Goal: Information Seeking & Learning: Learn about a topic

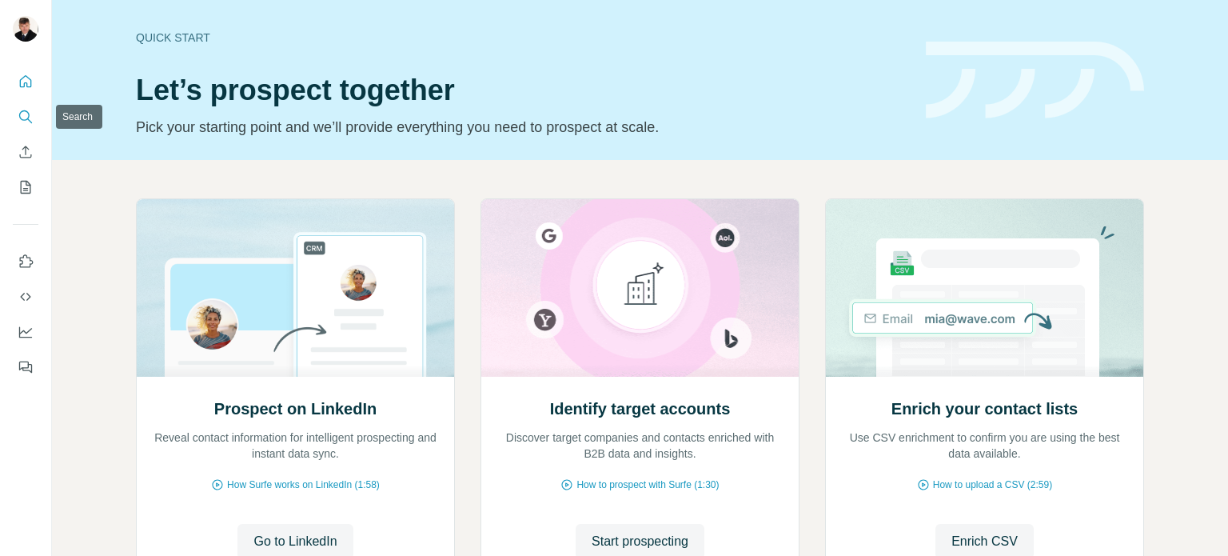
click at [26, 118] on icon "Search" at bounding box center [26, 117] width 16 height 16
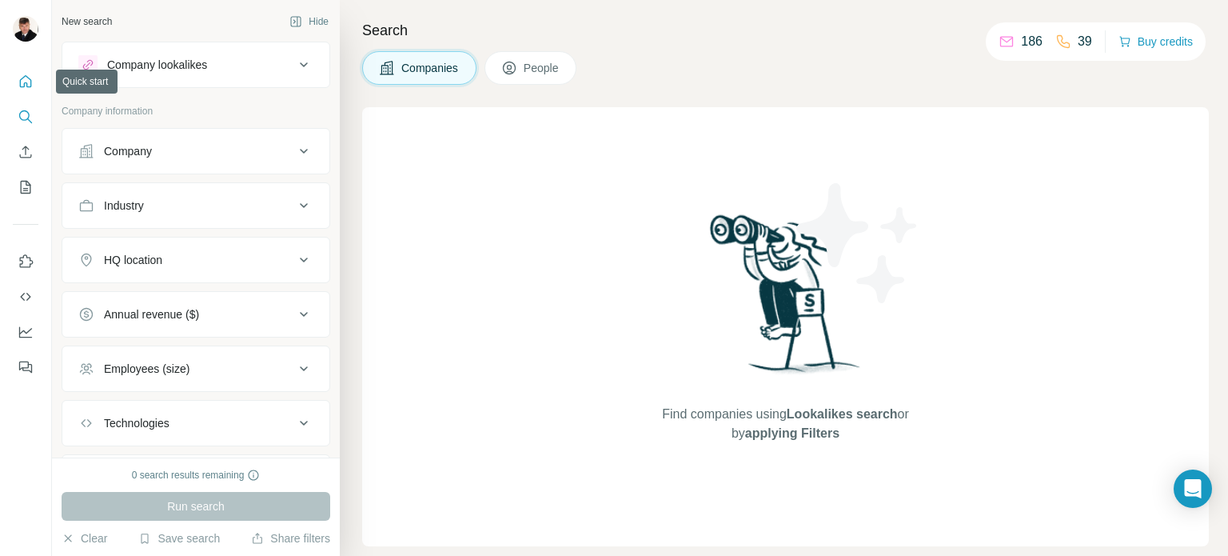
click at [22, 77] on icon "Quick start" at bounding box center [26, 82] width 16 height 16
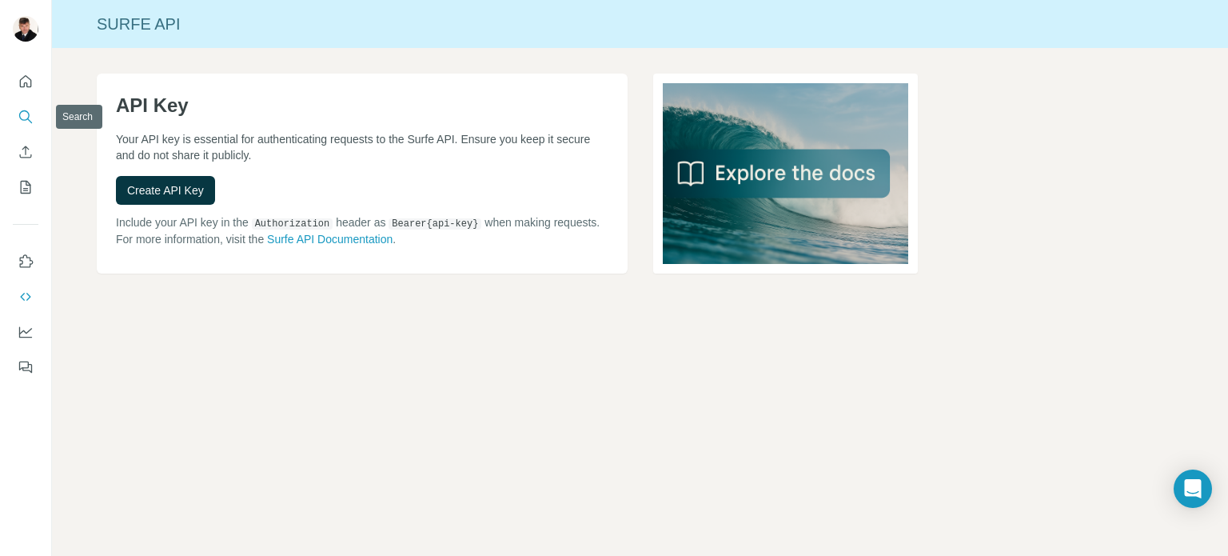
click at [21, 114] on icon "Search" at bounding box center [26, 117] width 16 height 16
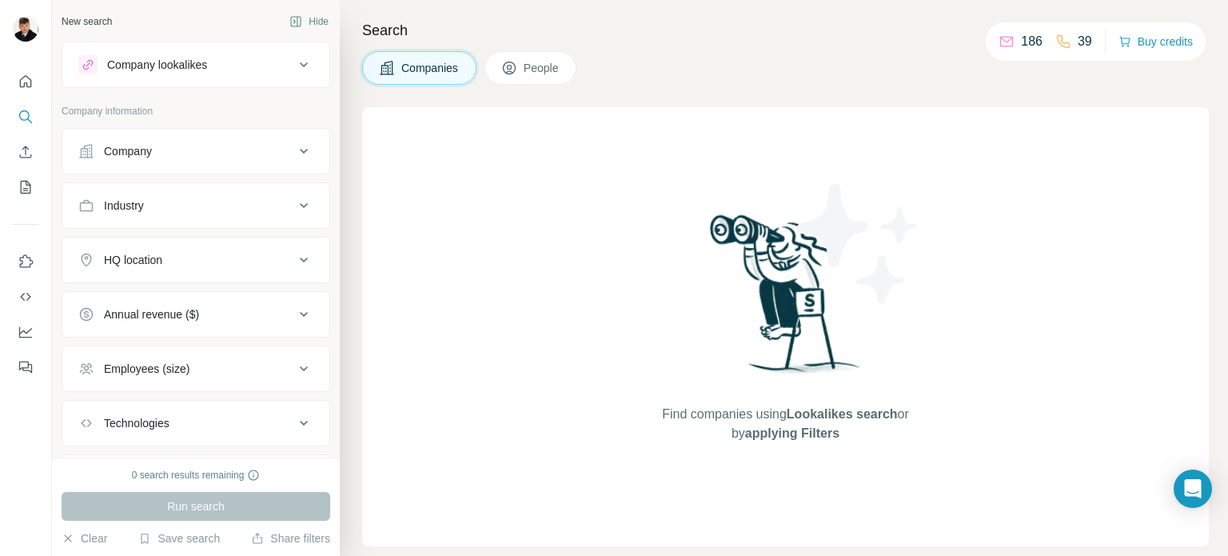
click at [224, 209] on div "Industry" at bounding box center [186, 206] width 216 height 16
click at [206, 300] on div "HQ location" at bounding box center [186, 308] width 216 height 16
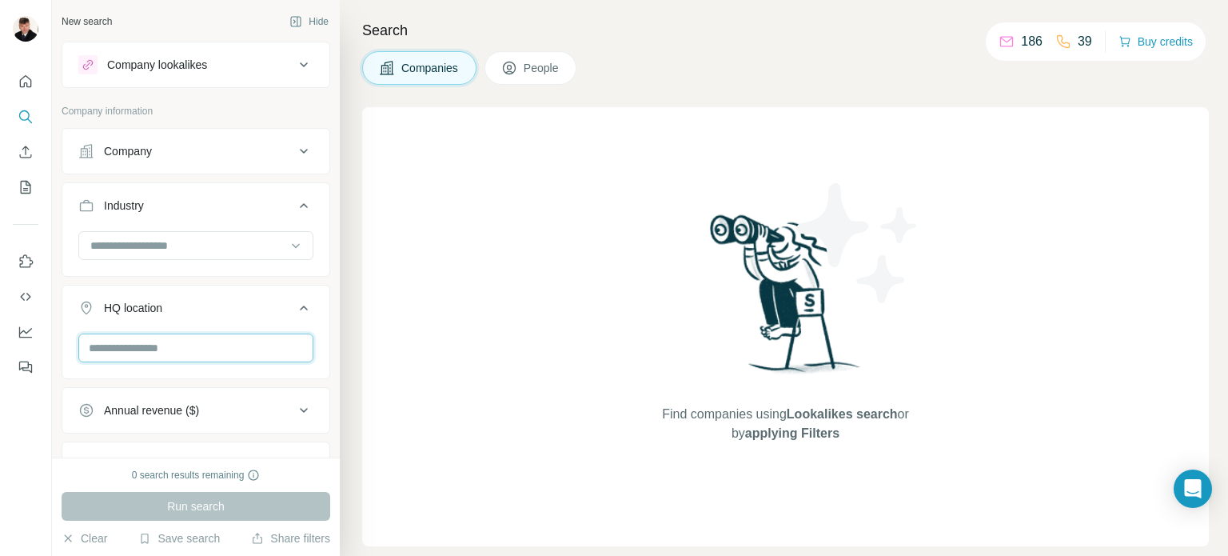
click at [202, 349] on input "text" at bounding box center [195, 347] width 235 height 29
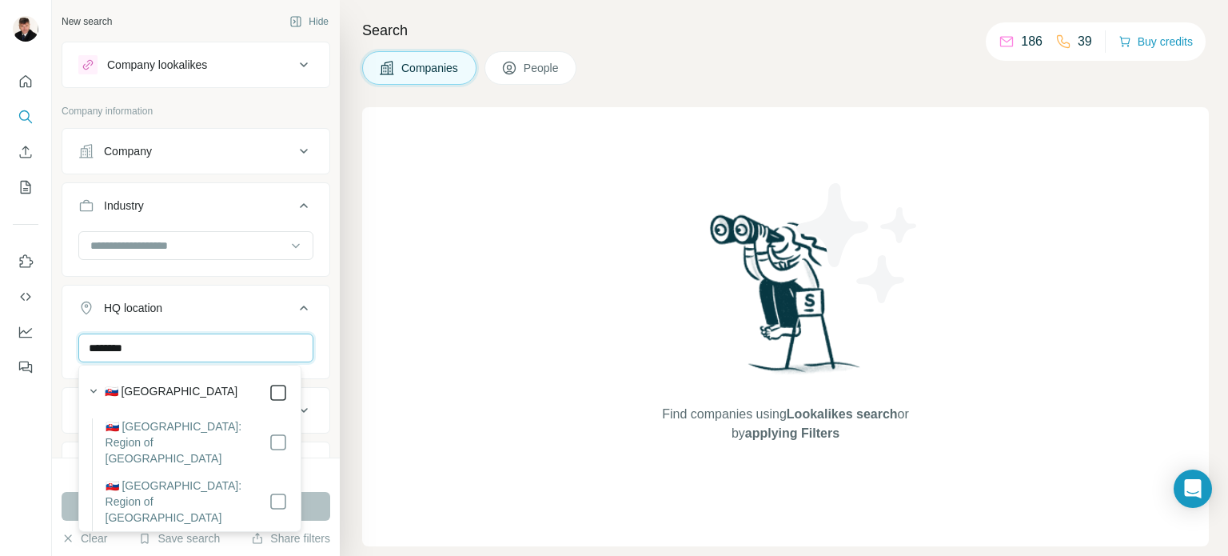
type input "********"
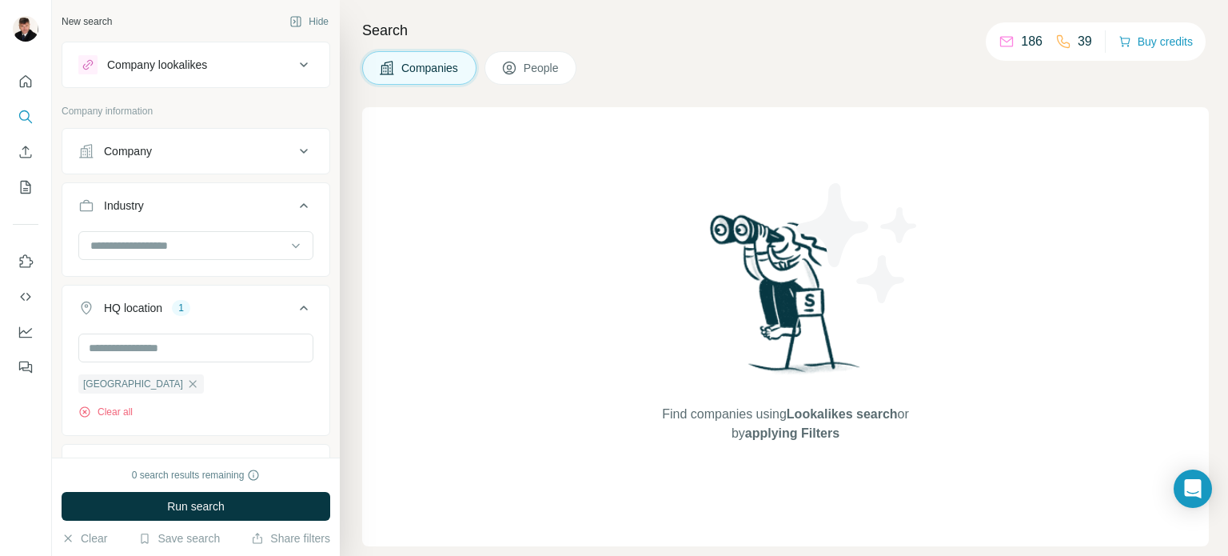
click at [499, 356] on div "Find companies using Lookalikes search or by applying Filters" at bounding box center [785, 326] width 847 height 439
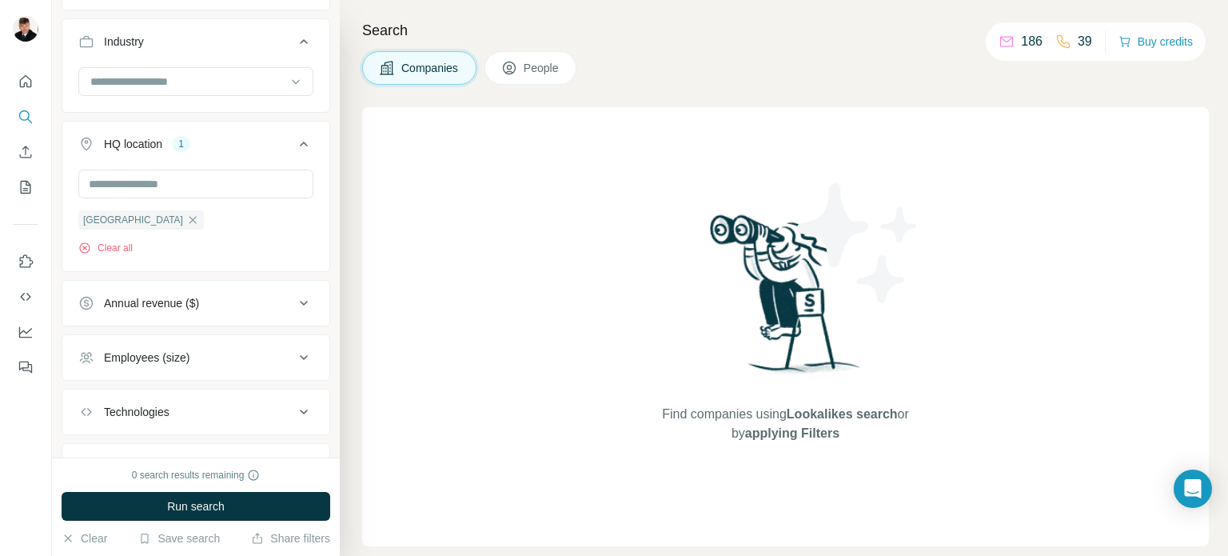
scroll to position [237, 0]
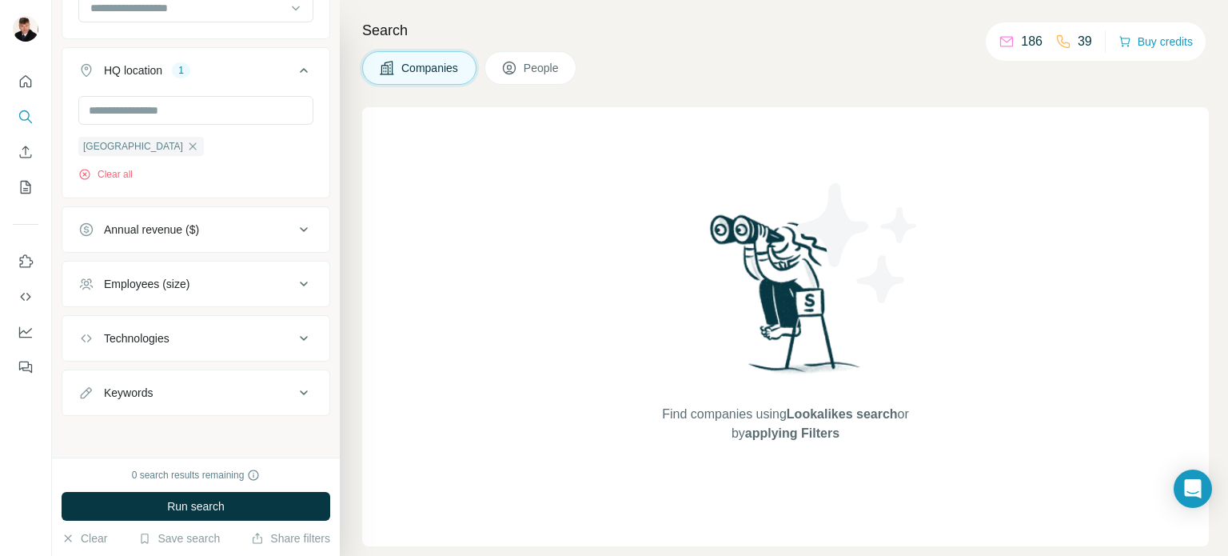
click at [294, 389] on icon at bounding box center [303, 392] width 19 height 19
click at [154, 436] on input "text" at bounding box center [179, 432] width 203 height 29
type input "**********"
type input "***"
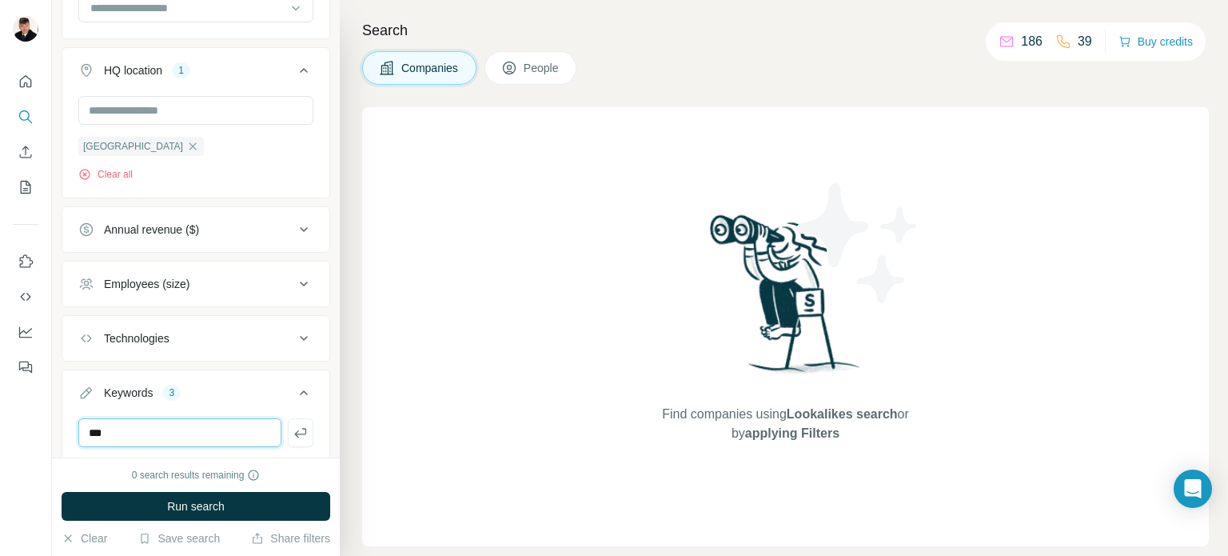
type input "***"
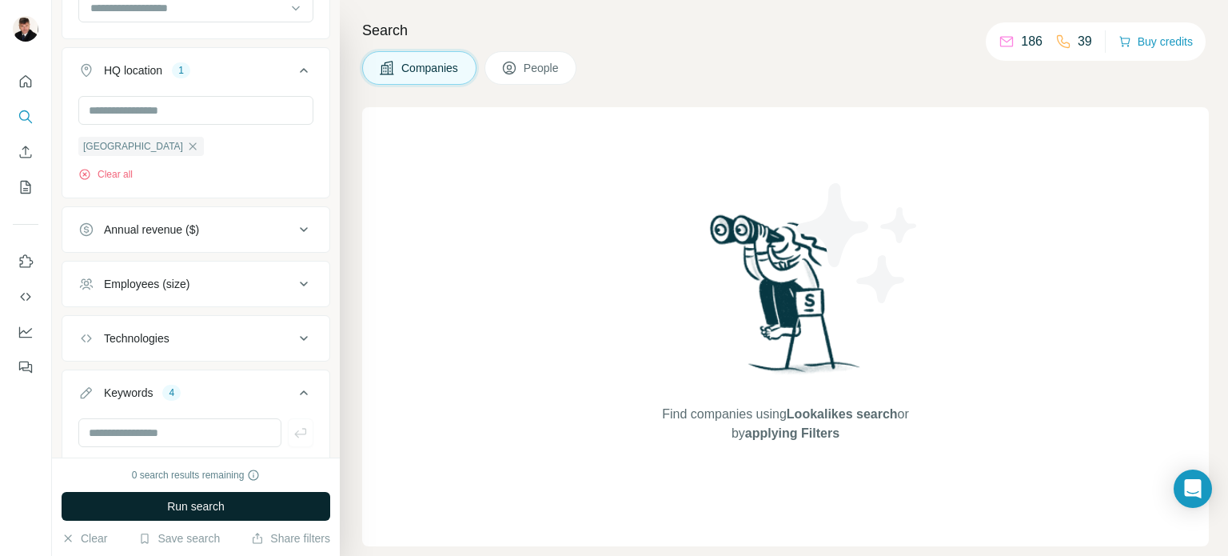
click at [182, 516] on button "Run search" at bounding box center [196, 506] width 269 height 29
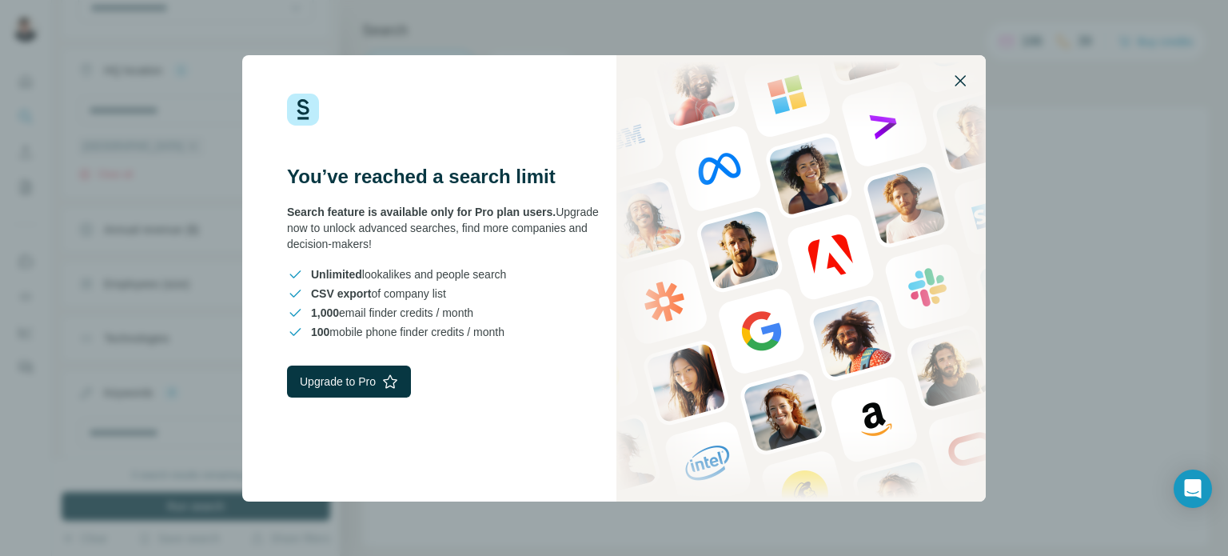
click at [956, 76] on icon "button" at bounding box center [960, 80] width 11 height 11
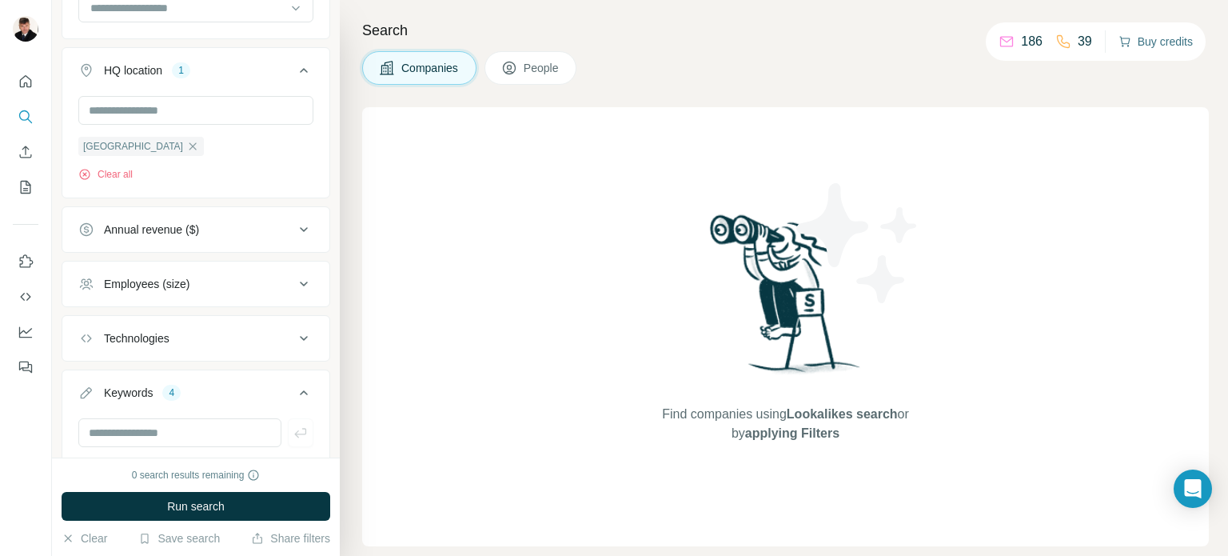
click at [1143, 42] on button "Buy credits" at bounding box center [1156, 41] width 74 height 22
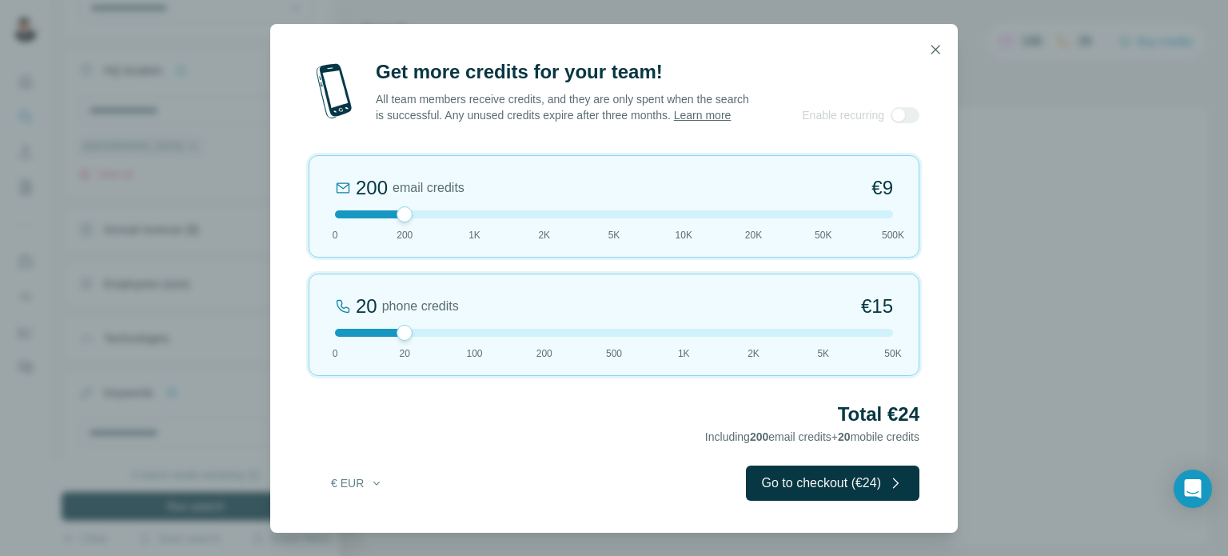
click at [473, 218] on div at bounding box center [614, 214] width 558 height 8
click at [473, 337] on div at bounding box center [614, 333] width 558 height 8
click at [409, 218] on div at bounding box center [614, 214] width 558 height 8
click at [401, 337] on div at bounding box center [614, 333] width 558 height 8
click at [940, 42] on icon "button" at bounding box center [936, 50] width 16 height 16
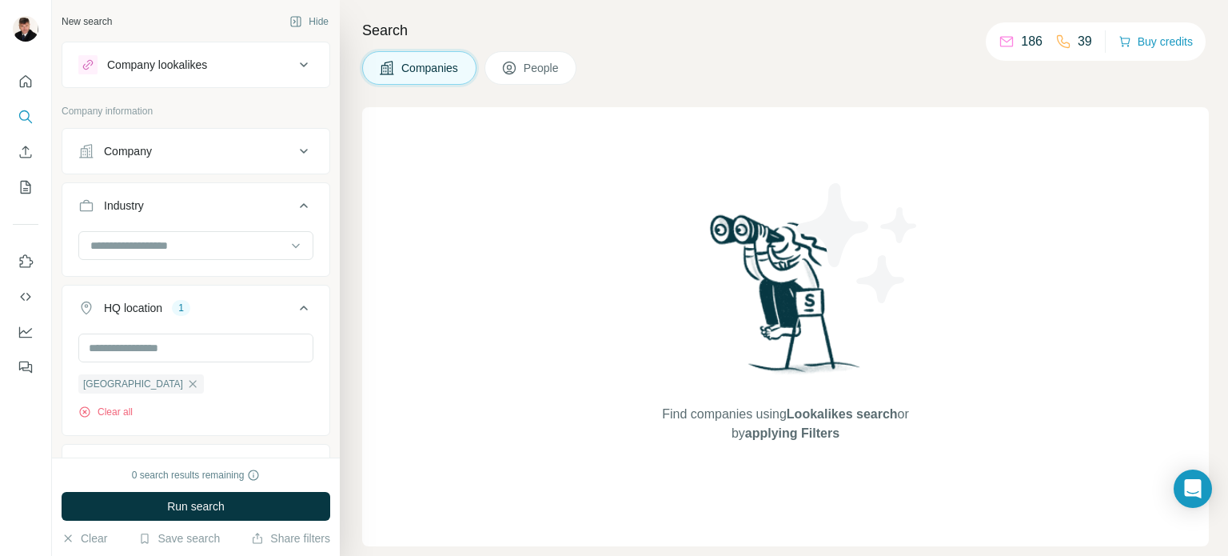
click at [138, 156] on div "Company" at bounding box center [128, 151] width 48 height 16
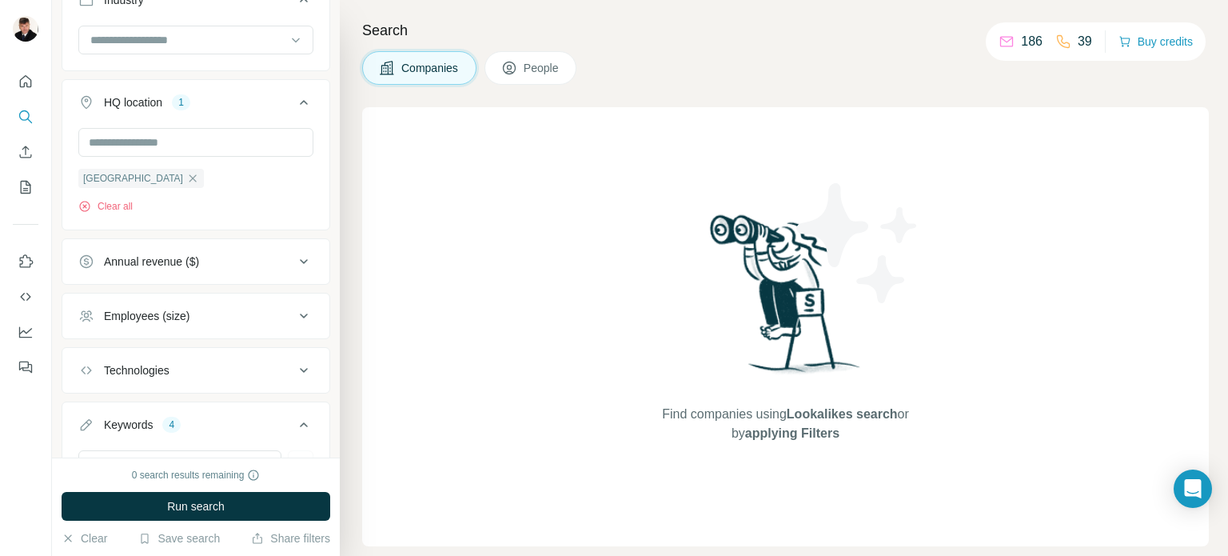
scroll to position [566, 0]
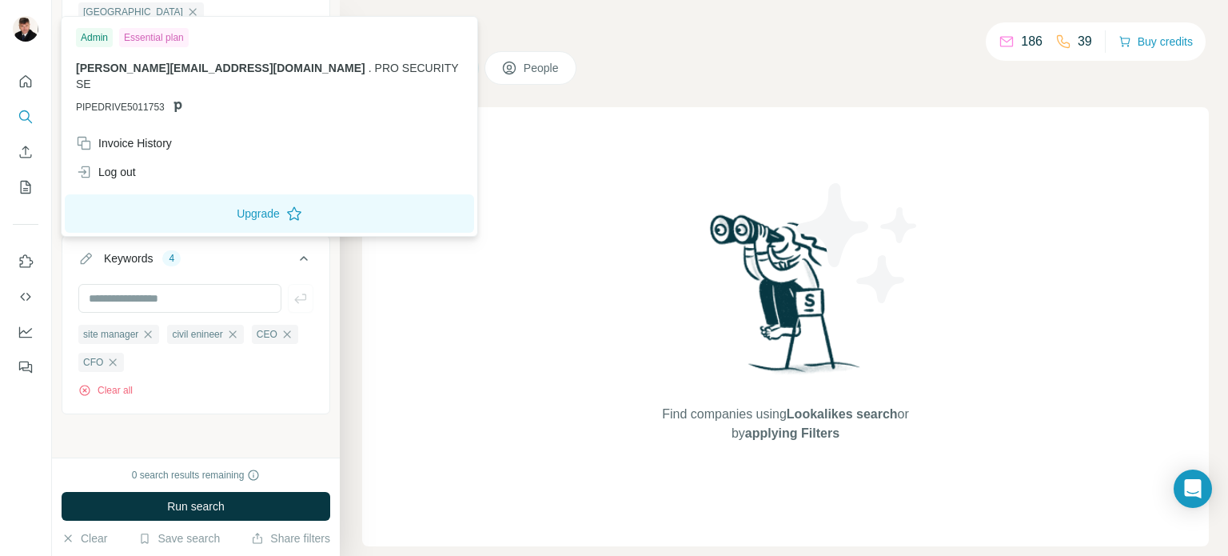
click at [27, 23] on img at bounding box center [26, 29] width 26 height 26
